Goal: Information Seeking & Learning: Understand process/instructions

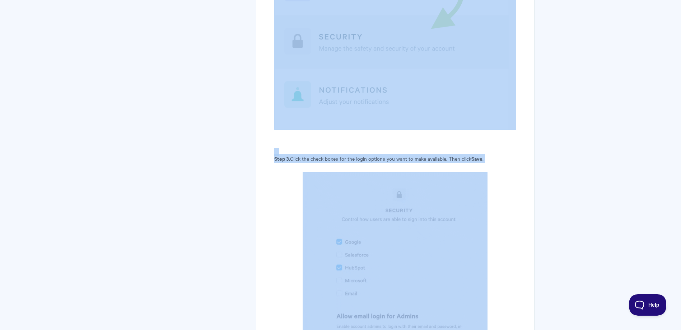
scroll to position [1615, 0]
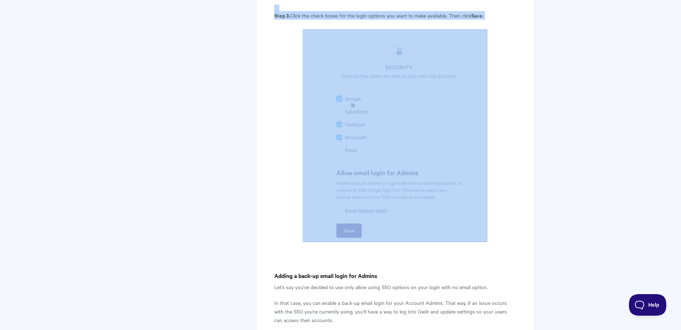
drag, startPoint x: 273, startPoint y: 116, endPoint x: 456, endPoint y: 219, distance: 210.3
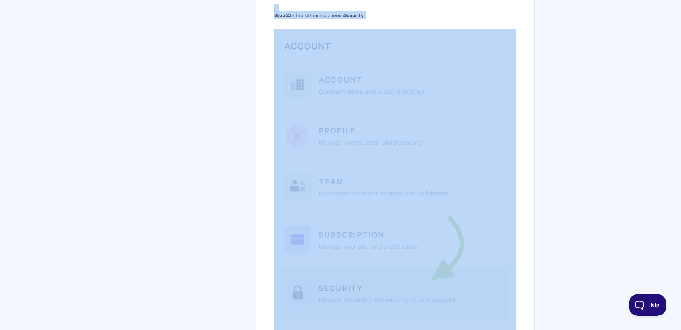
click at [528, 90] on div "Setting login security options for your Account (SSO) Optimizing login security…" at bounding box center [395, 133] width 278 height 2564
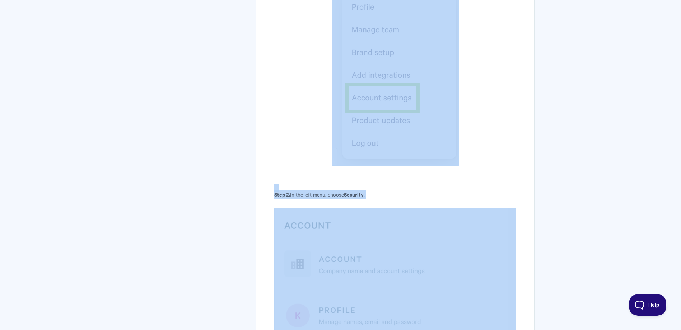
click at [491, 118] on article "Setting login security options for your Account (SSO) Optimizing login security…" at bounding box center [395, 308] width 242 height 2508
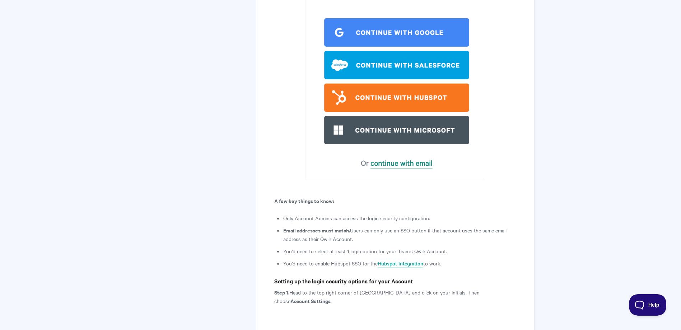
scroll to position [682, 0]
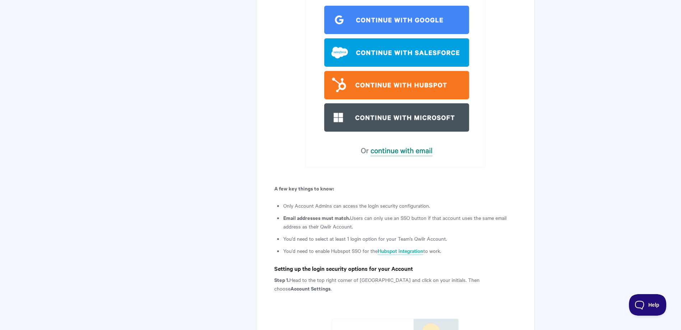
drag, startPoint x: 274, startPoint y: 188, endPoint x: 463, endPoint y: 248, distance: 198.3
copy article "A few key things to know: Only Account Admins can access the login security con…"
click at [510, 138] on p at bounding box center [395, 20] width 242 height 293
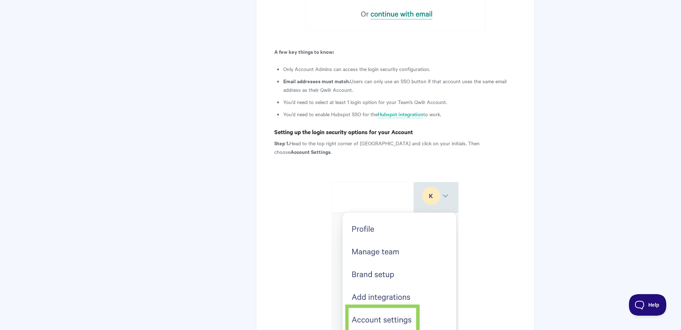
scroll to position [825, 0]
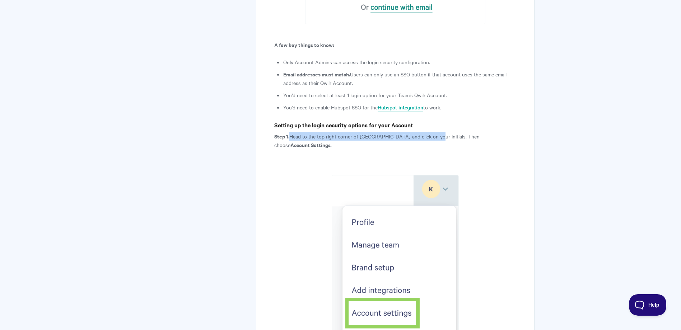
drag, startPoint x: 291, startPoint y: 136, endPoint x: 427, endPoint y: 138, distance: 136.0
click at [427, 138] on p "Step 1. Head to the top right corner of [GEOGRAPHIC_DATA] and click on your ini…" at bounding box center [395, 140] width 242 height 17
drag, startPoint x: 488, startPoint y: 136, endPoint x: 291, endPoint y: 134, distance: 196.7
click at [291, 134] on p "Step 1. Head to the top right corner of [GEOGRAPHIC_DATA] and click on your ini…" at bounding box center [395, 140] width 242 height 17
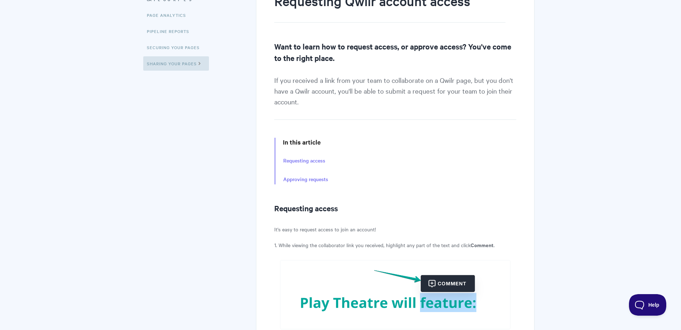
scroll to position [19, 0]
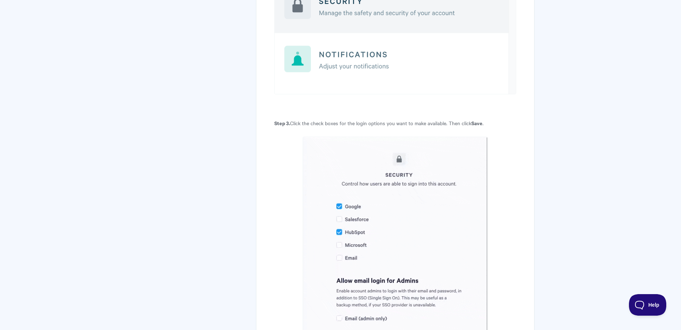
scroll to position [1758, 0]
